Goal: Information Seeking & Learning: Learn about a topic

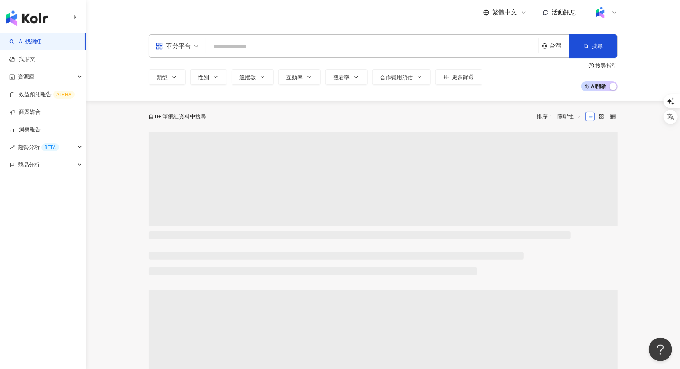
click at [609, 14] on div at bounding box center [605, 13] width 25 height 16
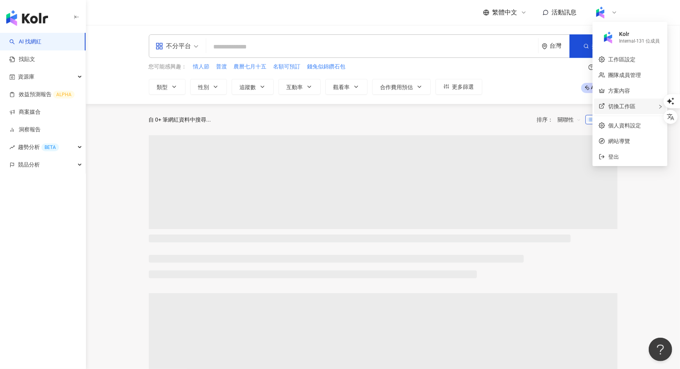
click at [618, 103] on span "切換工作區" at bounding box center [621, 106] width 27 height 6
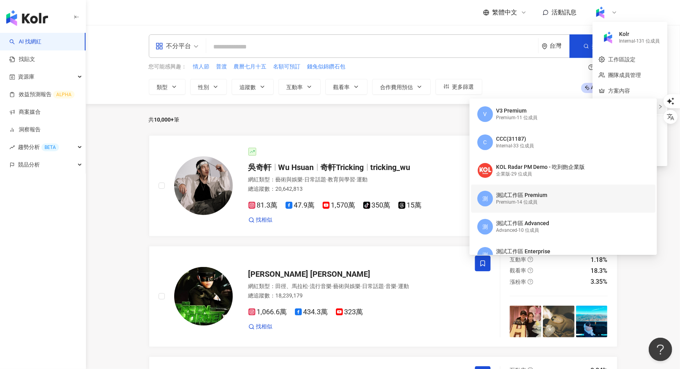
scroll to position [61, 0]
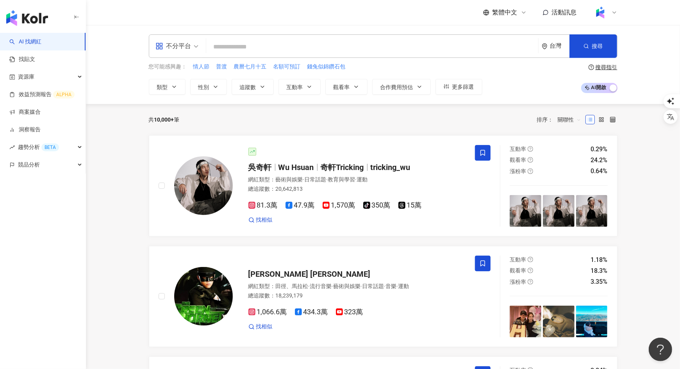
click at [610, 16] on div at bounding box center [605, 13] width 25 height 16
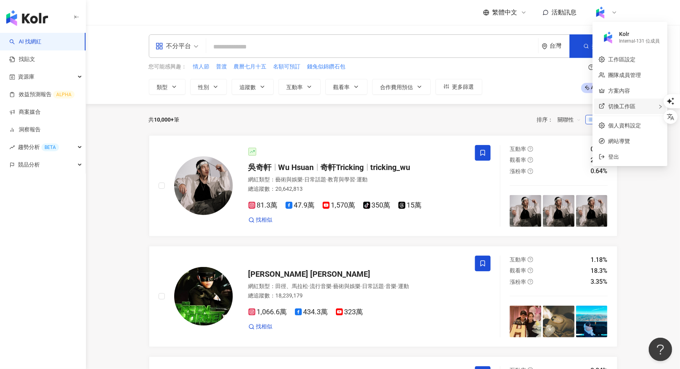
click at [609, 102] on div "切換工作區" at bounding box center [630, 106] width 72 height 16
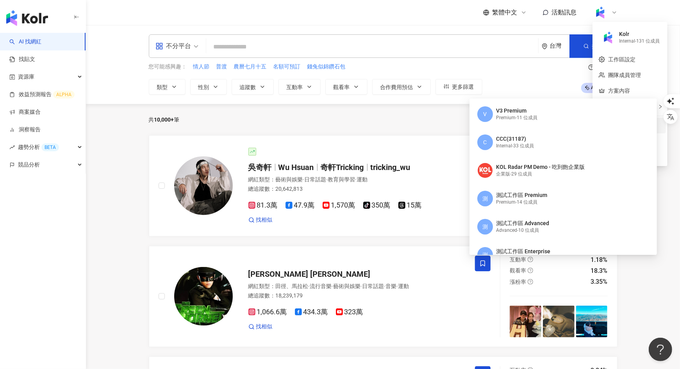
click at [619, 124] on link "個人資料設定" at bounding box center [624, 125] width 33 height 6
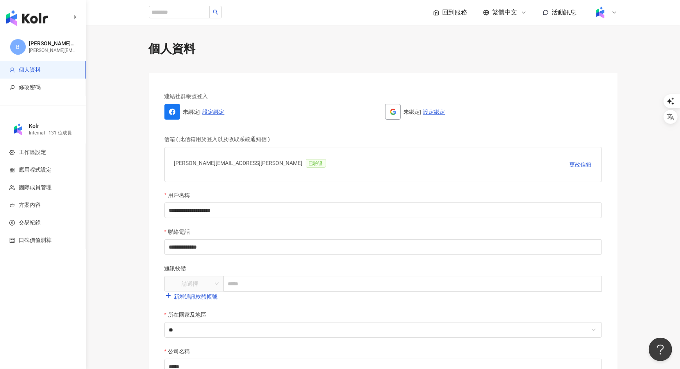
click at [606, 12] on img at bounding box center [600, 12] width 15 height 15
click at [626, 105] on span "切換工作區" at bounding box center [621, 106] width 27 height 6
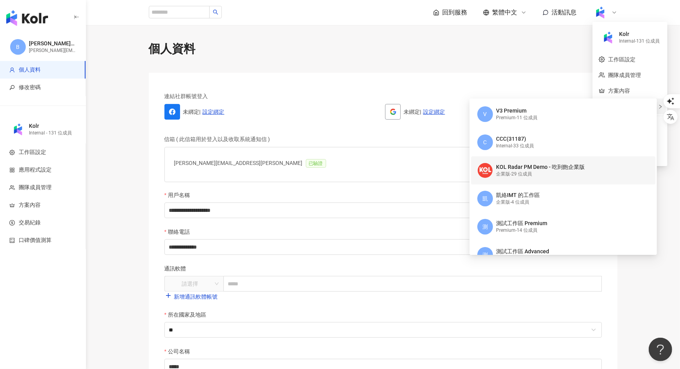
scroll to position [9, 0]
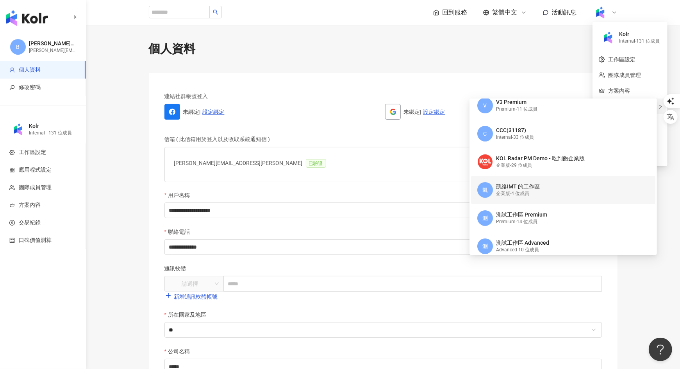
click at [527, 193] on div "企業版 - 4 位成員" at bounding box center [518, 193] width 44 height 7
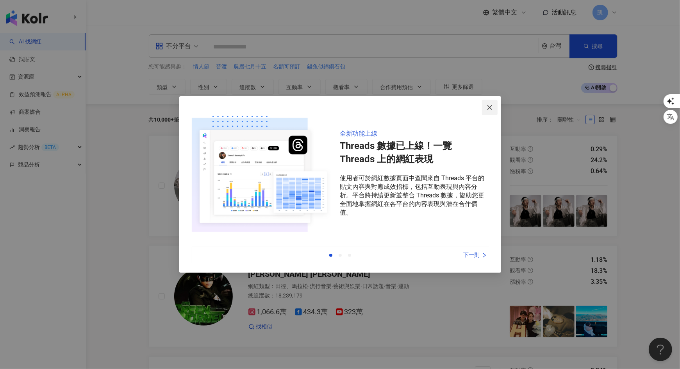
click at [489, 106] on icon "close" at bounding box center [490, 107] width 6 height 6
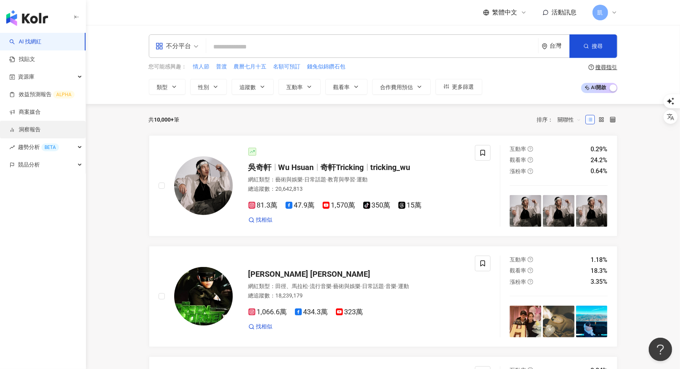
click at [34, 132] on link "洞察報告" at bounding box center [24, 130] width 31 height 8
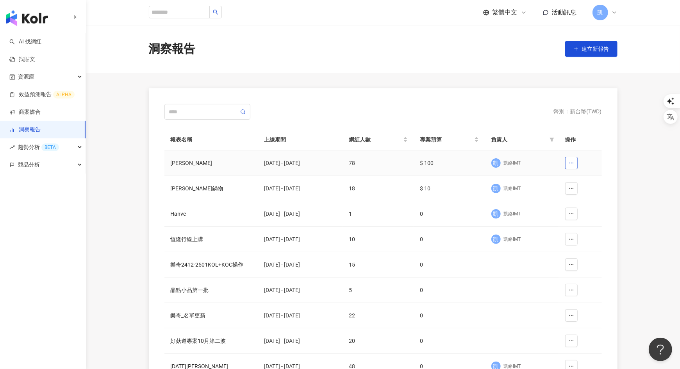
click at [571, 162] on icon "button" at bounding box center [571, 162] width 5 height 5
click at [386, 163] on td "78" at bounding box center [378, 162] width 71 height 25
click at [303, 165] on div "2025/1/1 - 2025/8/26" at bounding box center [300, 163] width 72 height 9
click at [181, 162] on div "蕾黛絲" at bounding box center [211, 163] width 81 height 9
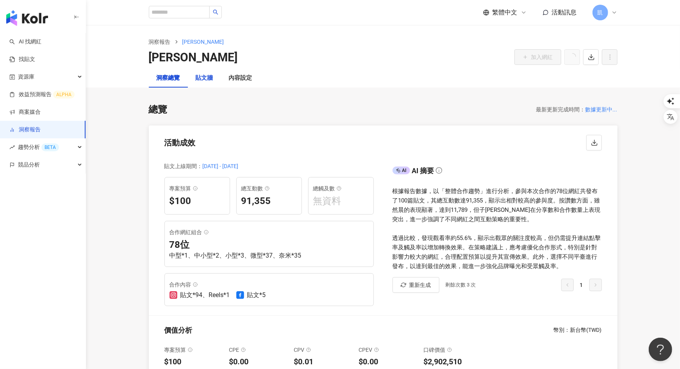
click at [208, 80] on div "貼文牆" at bounding box center [205, 77] width 18 height 9
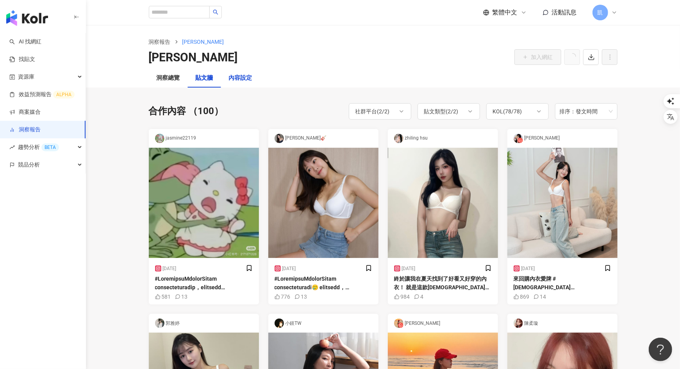
click at [250, 77] on div "內容設定" at bounding box center [240, 77] width 23 height 9
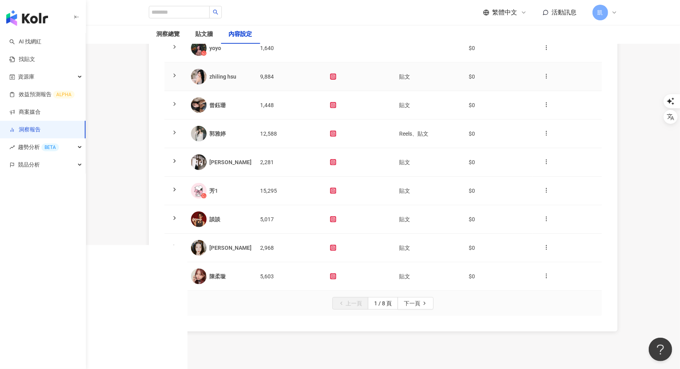
scroll to position [162, 0]
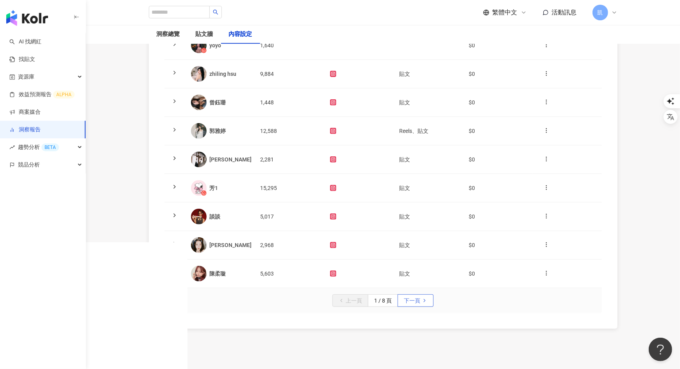
click at [413, 297] on span "下一頁" at bounding box center [412, 301] width 16 height 12
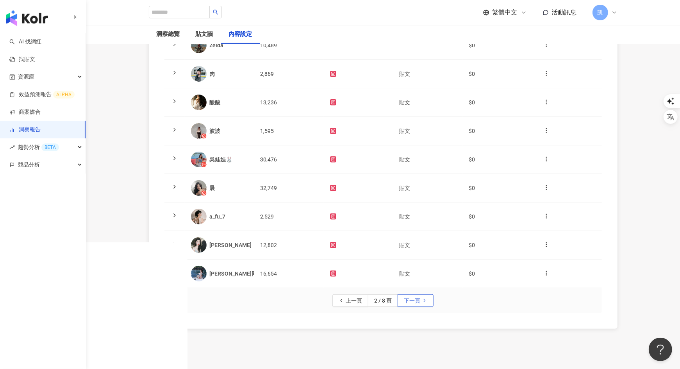
click at [414, 297] on span "下一頁" at bounding box center [412, 301] width 16 height 12
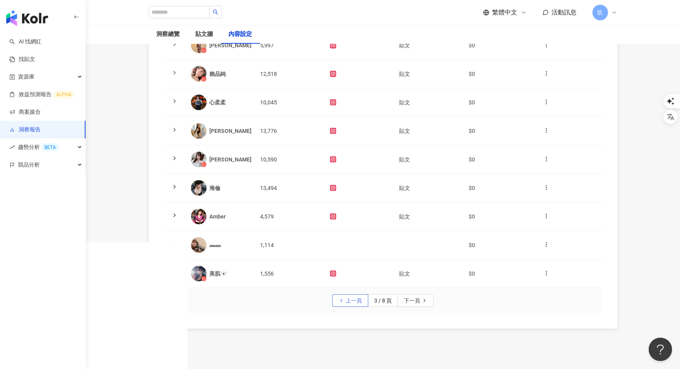
click at [350, 299] on span "上一頁" at bounding box center [354, 301] width 16 height 12
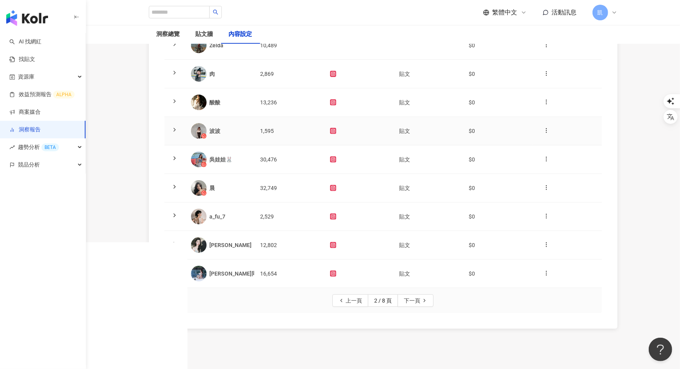
click at [177, 131] on icon at bounding box center [174, 130] width 6 height 6
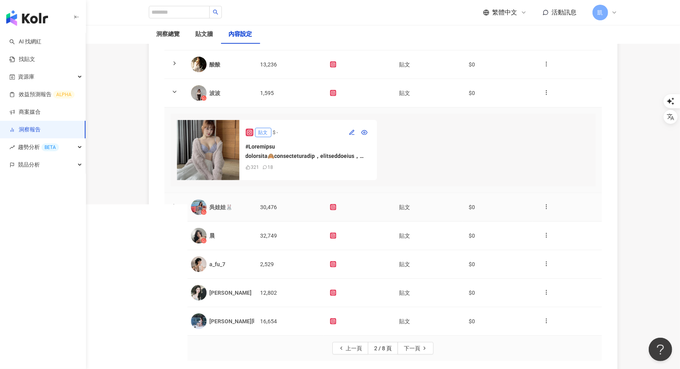
scroll to position [203, 0]
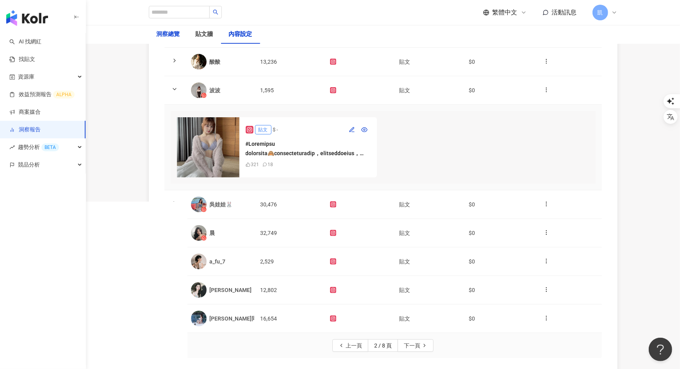
click at [167, 34] on div "洞察總覽" at bounding box center [168, 34] width 23 height 9
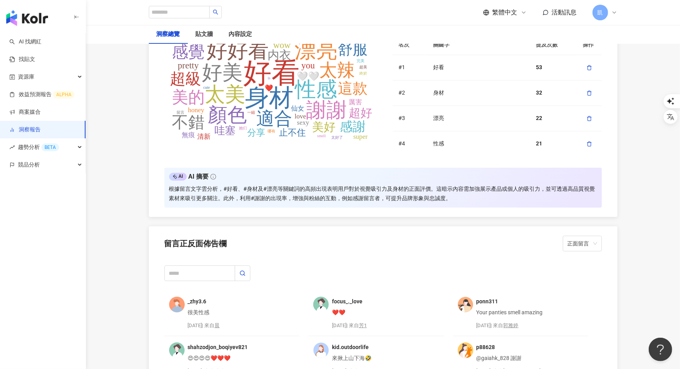
scroll to position [1678, 0]
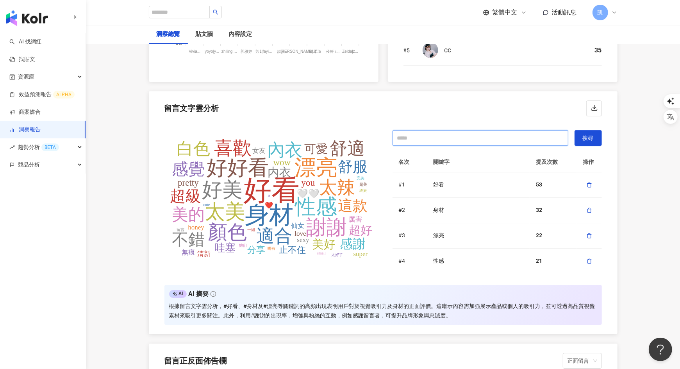
click at [430, 134] on input "text" at bounding box center [481, 138] width 176 height 16
paste input "**"
click at [591, 136] on span "搜尋" at bounding box center [588, 138] width 11 height 6
click at [431, 136] on input "**" at bounding box center [481, 138] width 176 height 16
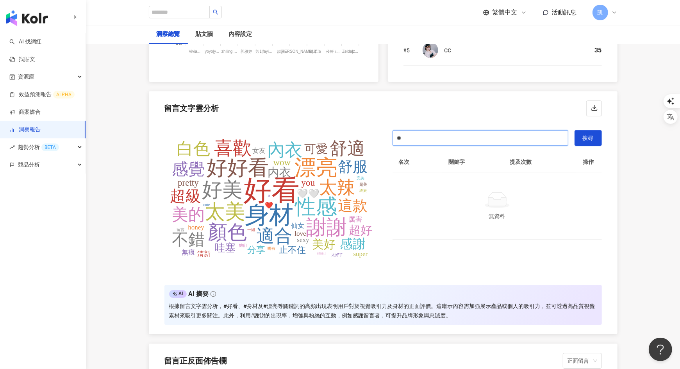
paste input "**"
type input "****"
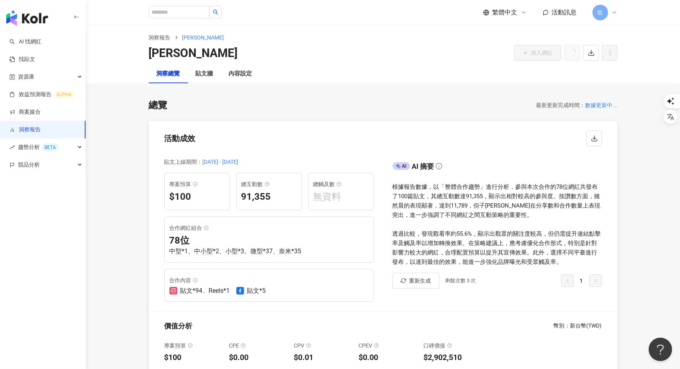
scroll to position [0, 0]
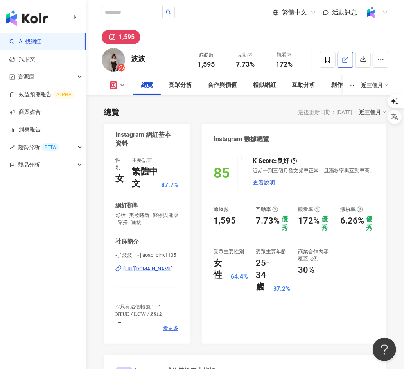
click at [349, 59] on link at bounding box center [345, 60] width 16 height 16
drag, startPoint x: 132, startPoint y: 59, endPoint x: 151, endPoint y: 59, distance: 19.1
click at [151, 59] on div "波波 追蹤數 1,595 互動率 7.73% 觀看率 172%" at bounding box center [245, 59] width 318 height 31
copy div "波波"
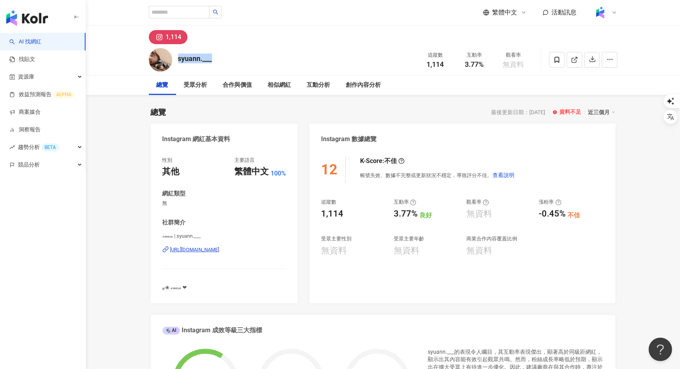
drag, startPoint x: 218, startPoint y: 60, endPoint x: 177, endPoint y: 60, distance: 40.6
click at [177, 60] on div "syuann.___ 追蹤數 1,114 互動率 3.77% 觀看率 無資料" at bounding box center [383, 59] width 500 height 31
copy div "syuann.___"
